Goal: Check status

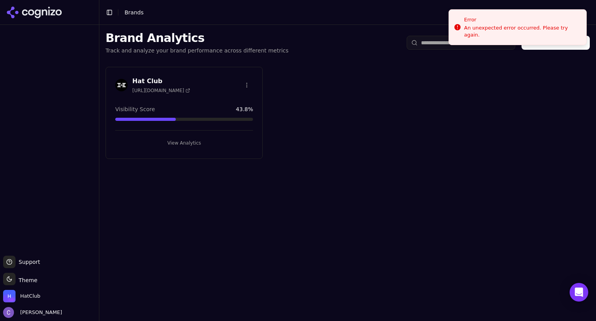
click at [222, 137] on button "View Analytics" at bounding box center [184, 143] width 138 height 12
